Goal: Task Accomplishment & Management: Complete application form

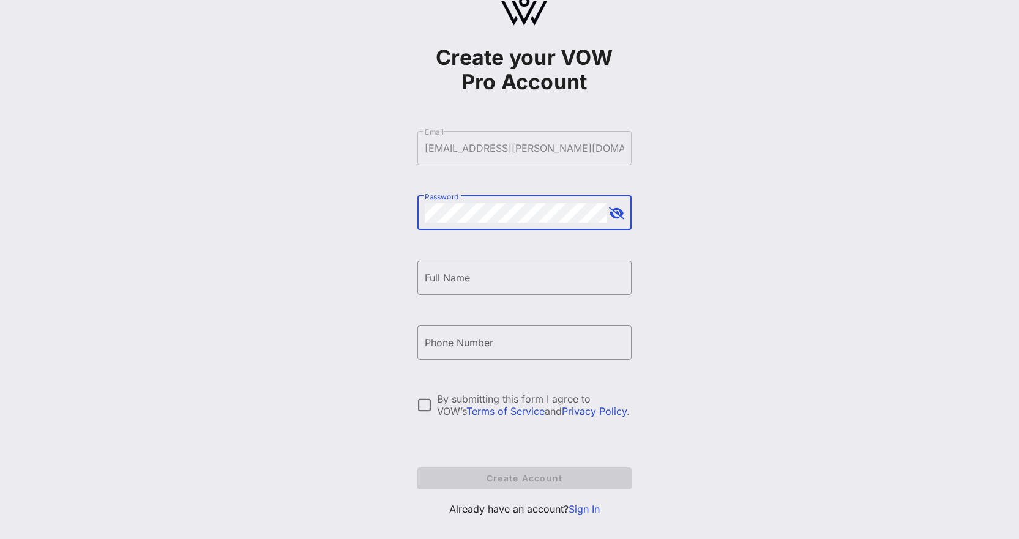
scroll to position [54, 0]
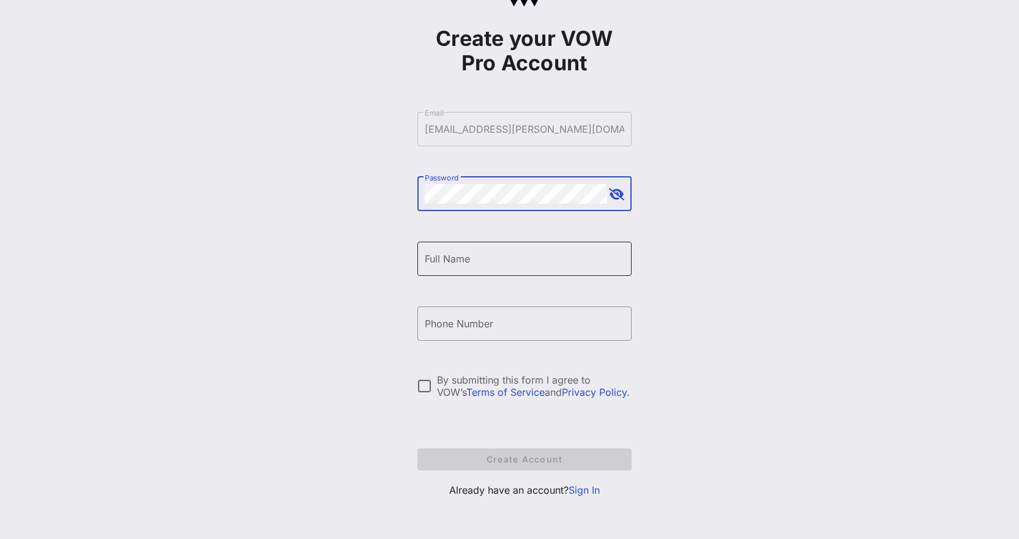
click at [516, 265] on input "Full Name" at bounding box center [524, 259] width 199 height 20
type input "[PERSON_NAME]"
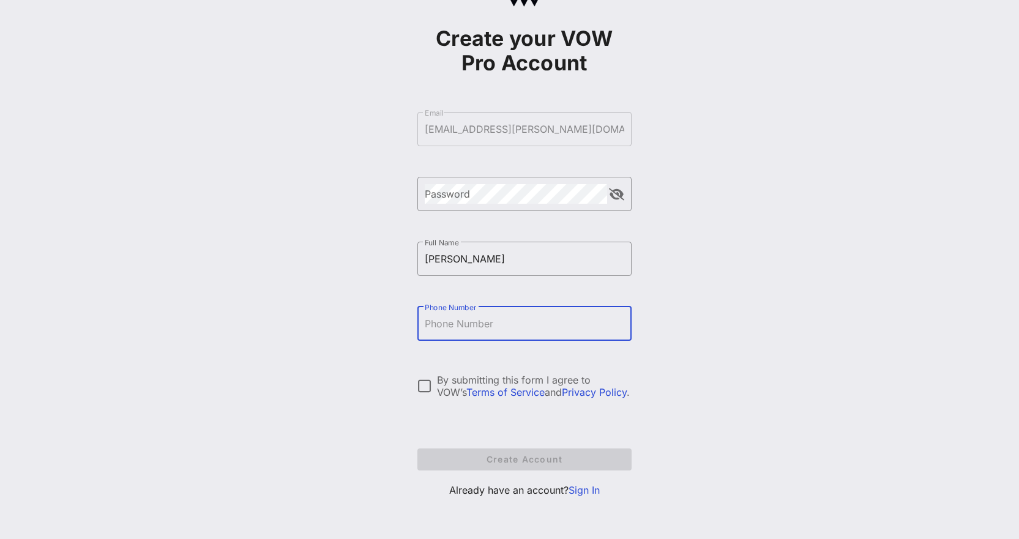
click at [459, 328] on input "Phone Number" at bounding box center [524, 324] width 199 height 20
type input "[PHONE_NUMBER]"
drag, startPoint x: 508, startPoint y: 215, endPoint x: 510, endPoint y: 206, distance: 9.5
click at [508, 213] on div "​ Password" at bounding box center [524, 203] width 214 height 53
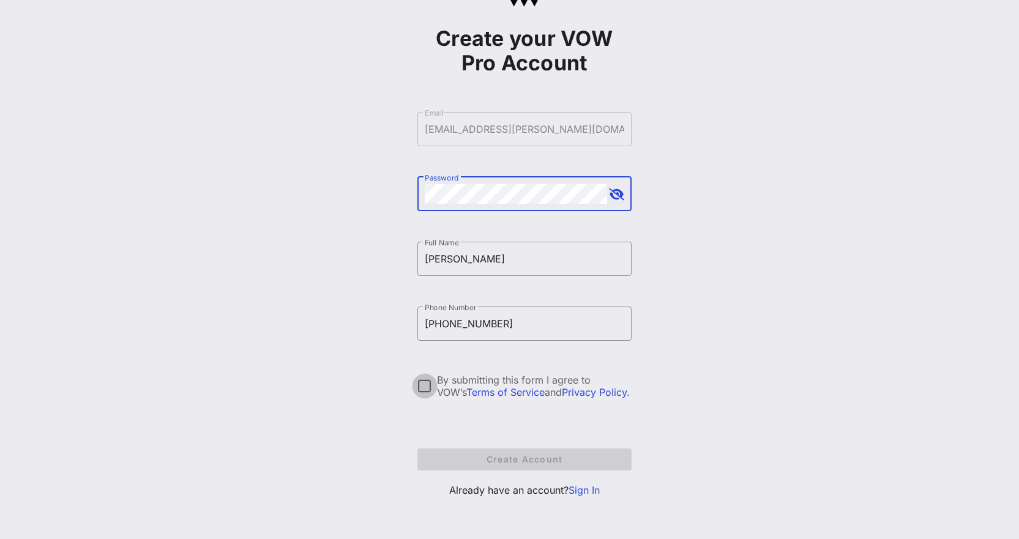
click at [423, 387] on div at bounding box center [424, 386] width 21 height 21
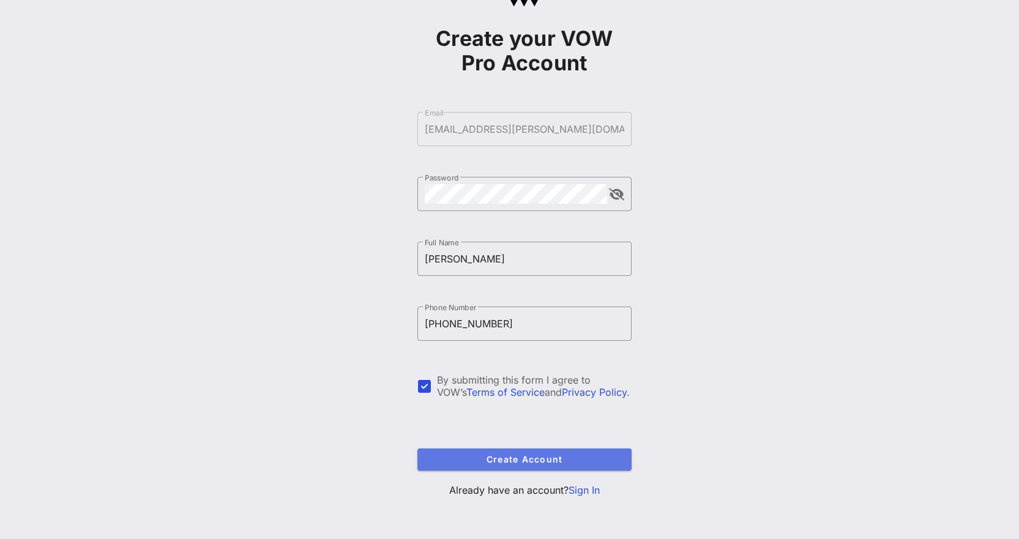
click at [492, 451] on button "Create Account" at bounding box center [524, 459] width 214 height 22
